Goal: Transaction & Acquisition: Obtain resource

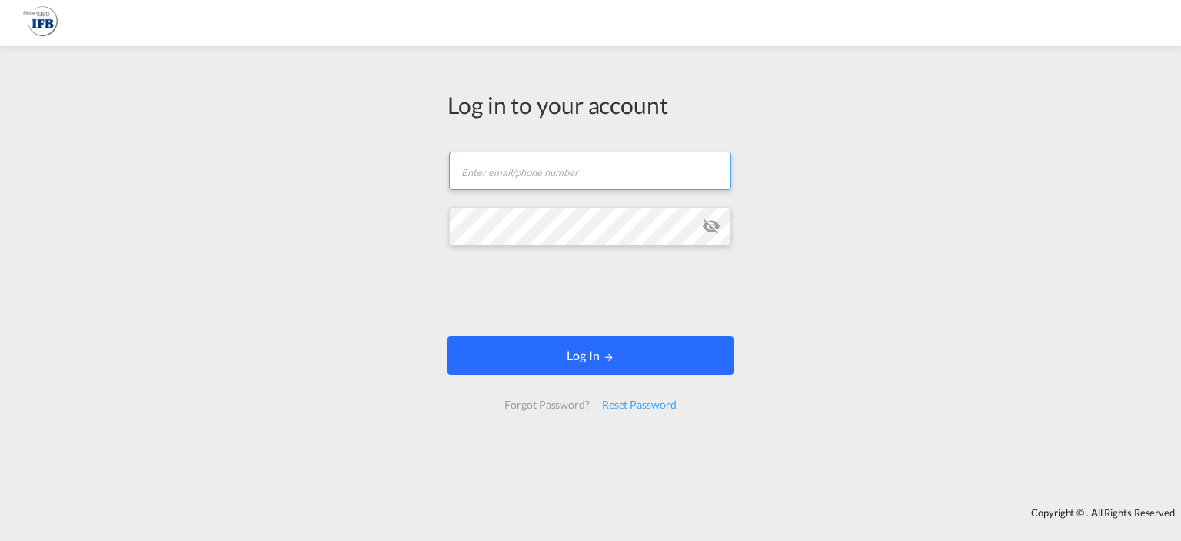
type input "g.begou@france-ifbgroup.net"
click at [571, 360] on button "Log In" at bounding box center [591, 355] width 286 height 38
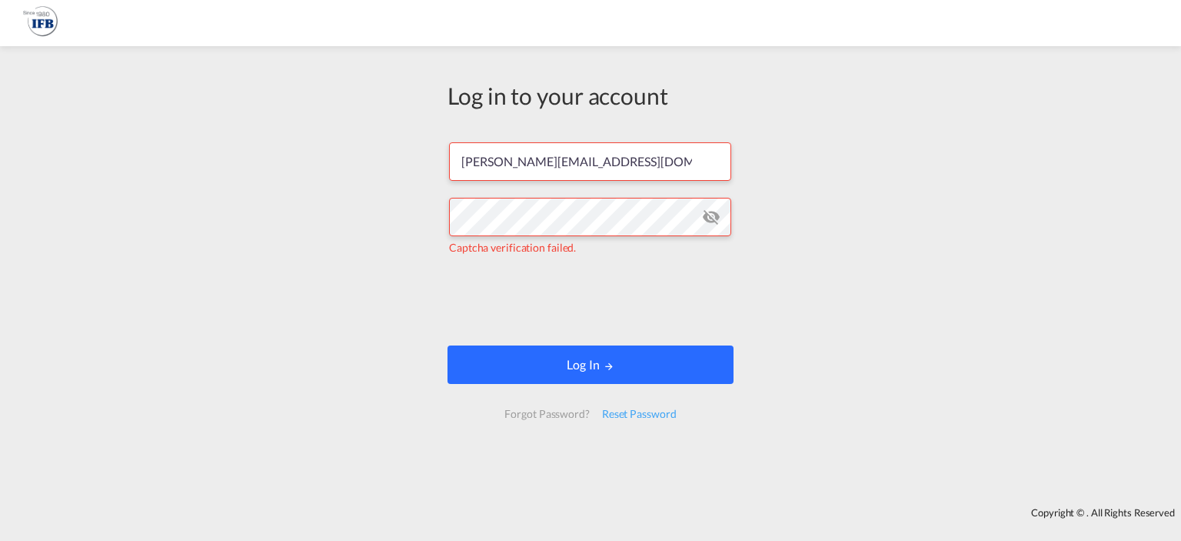
click at [514, 367] on button "Log In" at bounding box center [591, 364] width 286 height 38
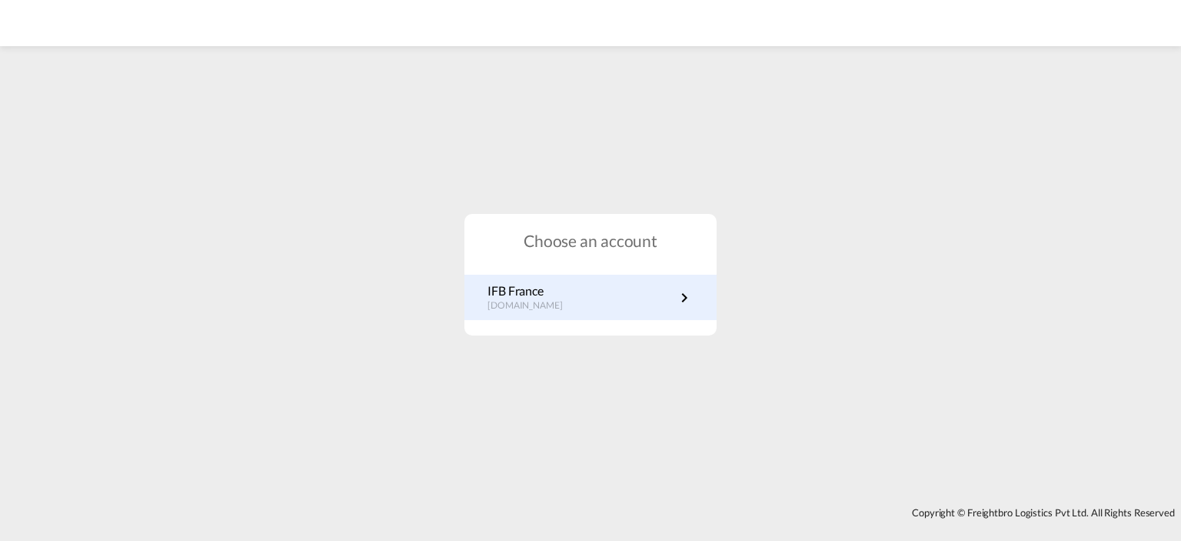
click at [555, 292] on p "IFB France" at bounding box center [533, 290] width 91 height 17
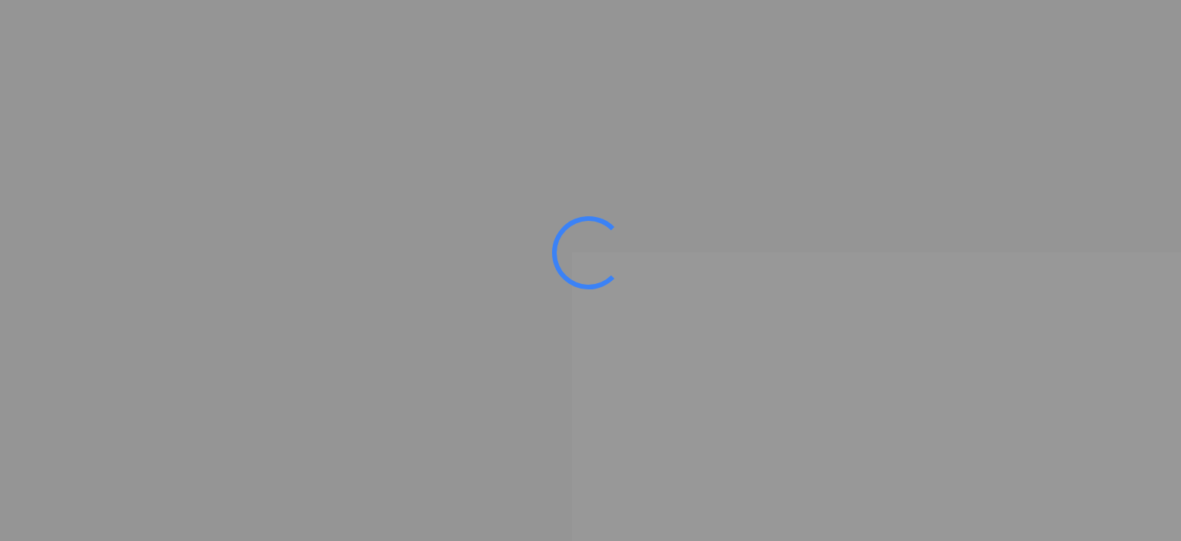
click at [555, 292] on ms-splash-screen at bounding box center [590, 270] width 1181 height 541
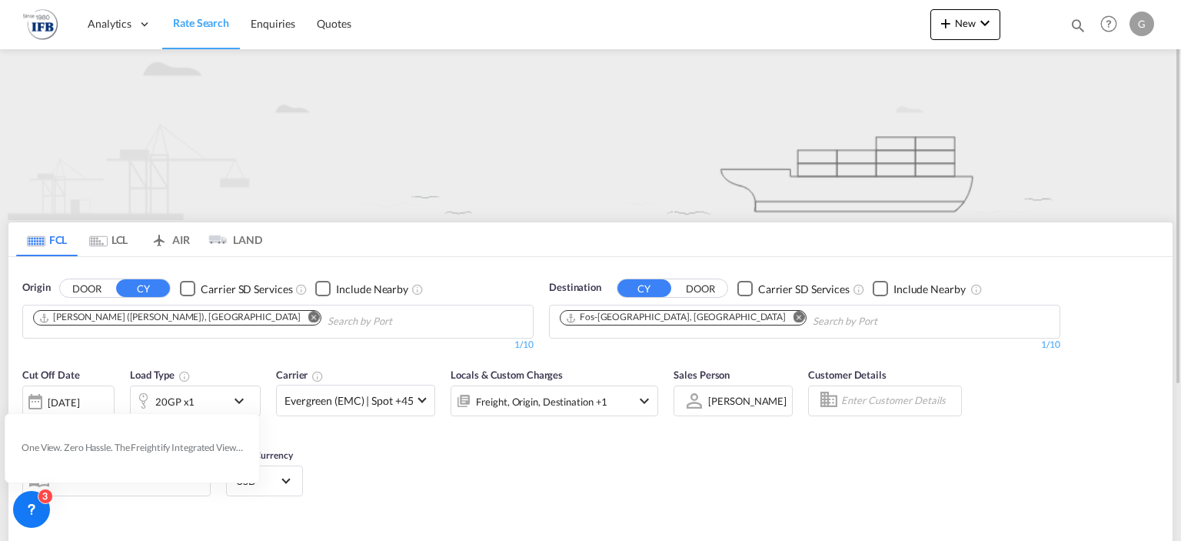
click at [308, 313] on md-icon "Remove" at bounding box center [314, 318] width 12 height 12
click at [197, 322] on body "Analytics Reports Rate Search Enquiries Quotes Analytics Reports" at bounding box center [590, 270] width 1181 height 541
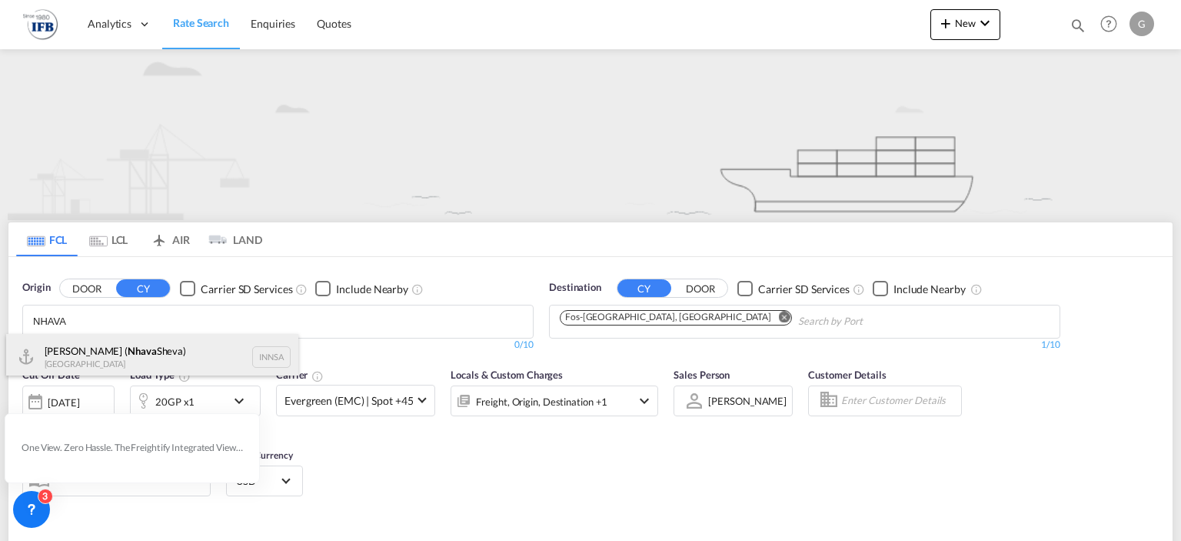
type input "NHAVA"
click at [194, 352] on div "[PERSON_NAME] ( [PERSON_NAME]) [GEOGRAPHIC_DATA] INNSA" at bounding box center [152, 357] width 292 height 46
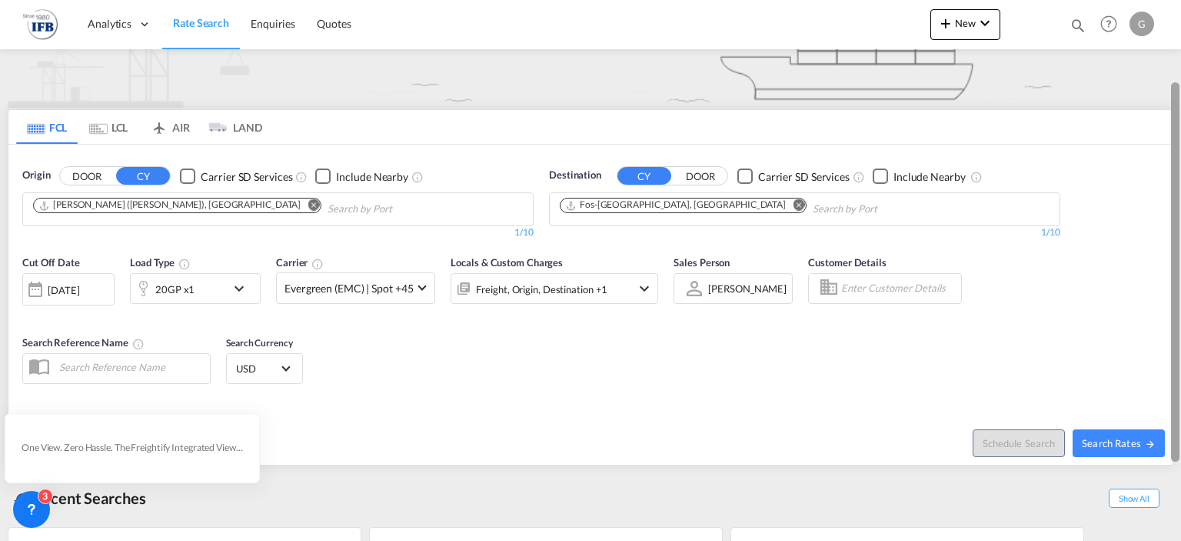
drag, startPoint x: 1178, startPoint y: 172, endPoint x: 1181, endPoint y: 252, distance: 79.3
click at [1181, 252] on div at bounding box center [1179, 270] width 3 height 535
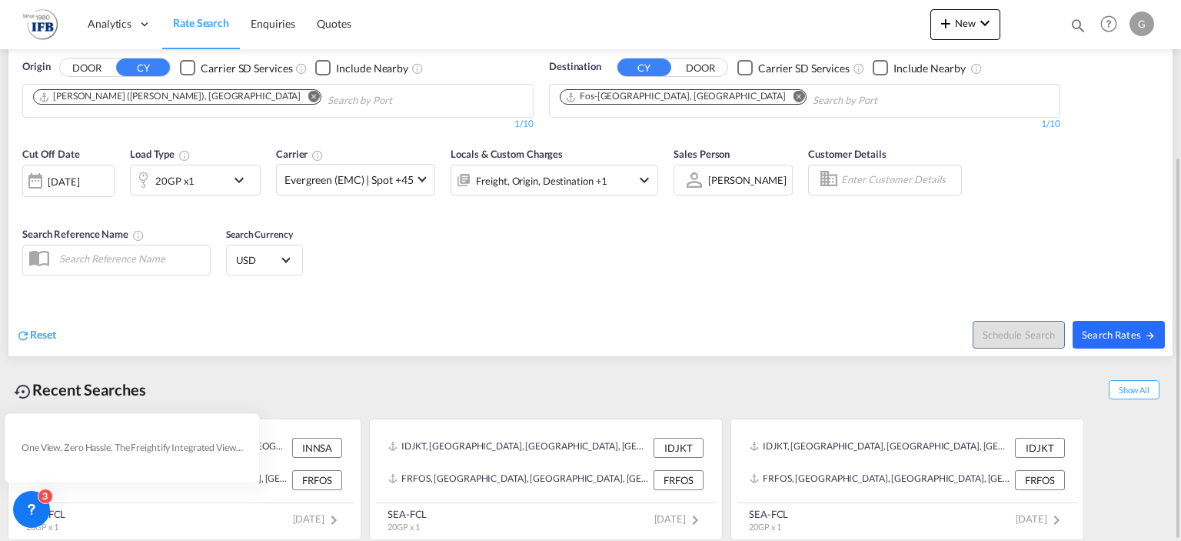
click at [1101, 332] on span "Search Rates" at bounding box center [1119, 334] width 74 height 12
type input "INNSA to FRFOS / [DATE]"
